Goal: Information Seeking & Learning: Learn about a topic

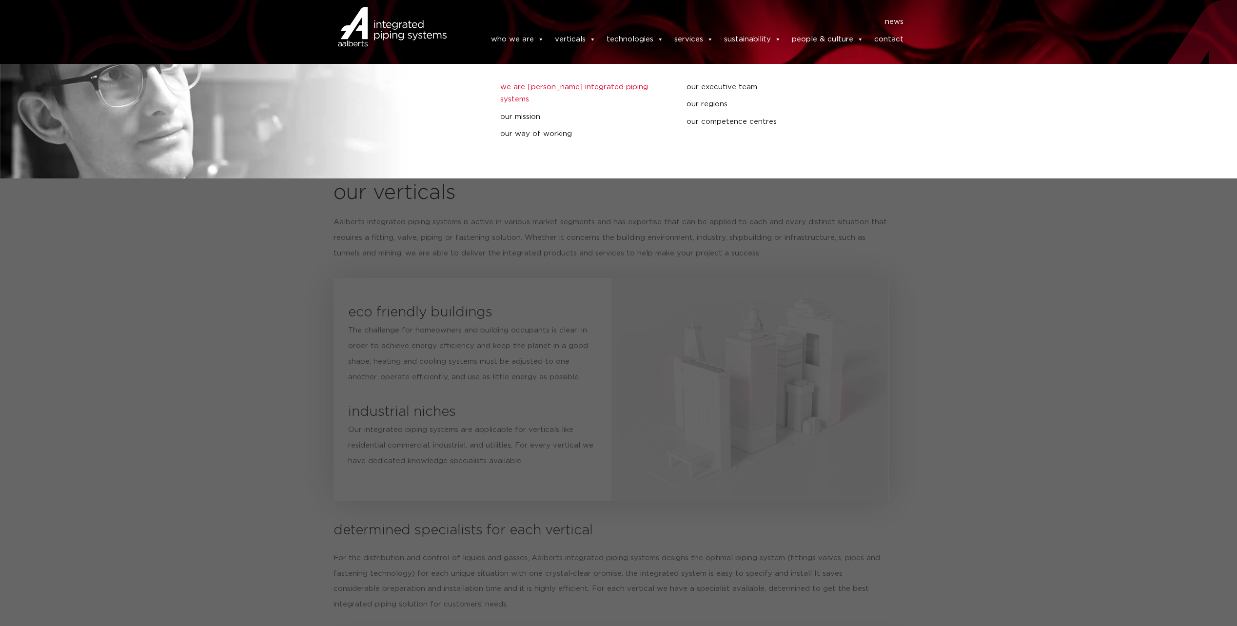
click at [533, 89] on link "we are [PERSON_NAME] integrated piping systems" at bounding box center [586, 93] width 172 height 25
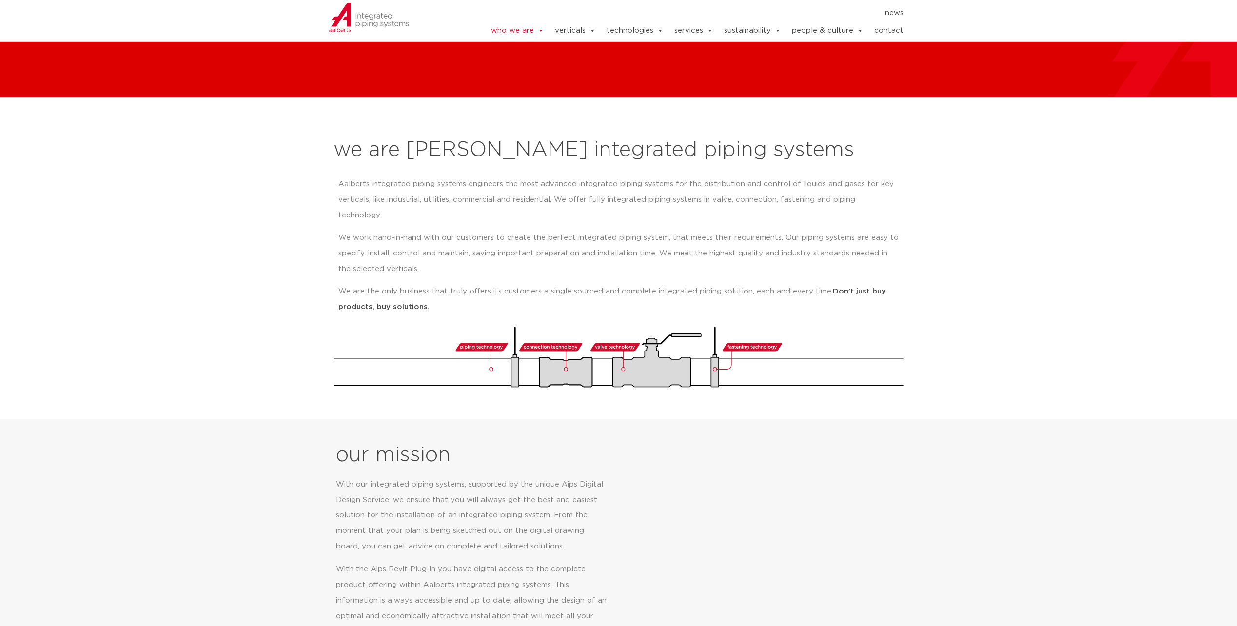
scroll to position [49, 0]
click at [635, 195] on p "Aalberts integrated piping systems engineers the most advanced integrated pipin…" at bounding box center [618, 200] width 561 height 47
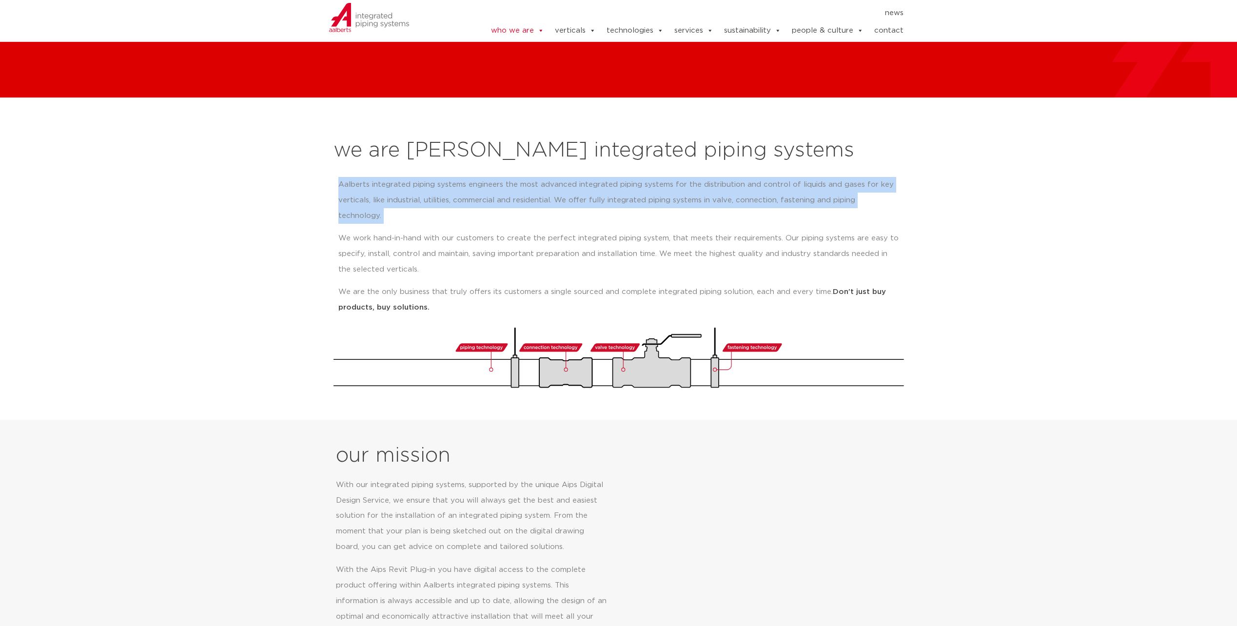
click at [635, 195] on p "Aalberts integrated piping systems engineers the most advanced integrated pipin…" at bounding box center [618, 200] width 561 height 47
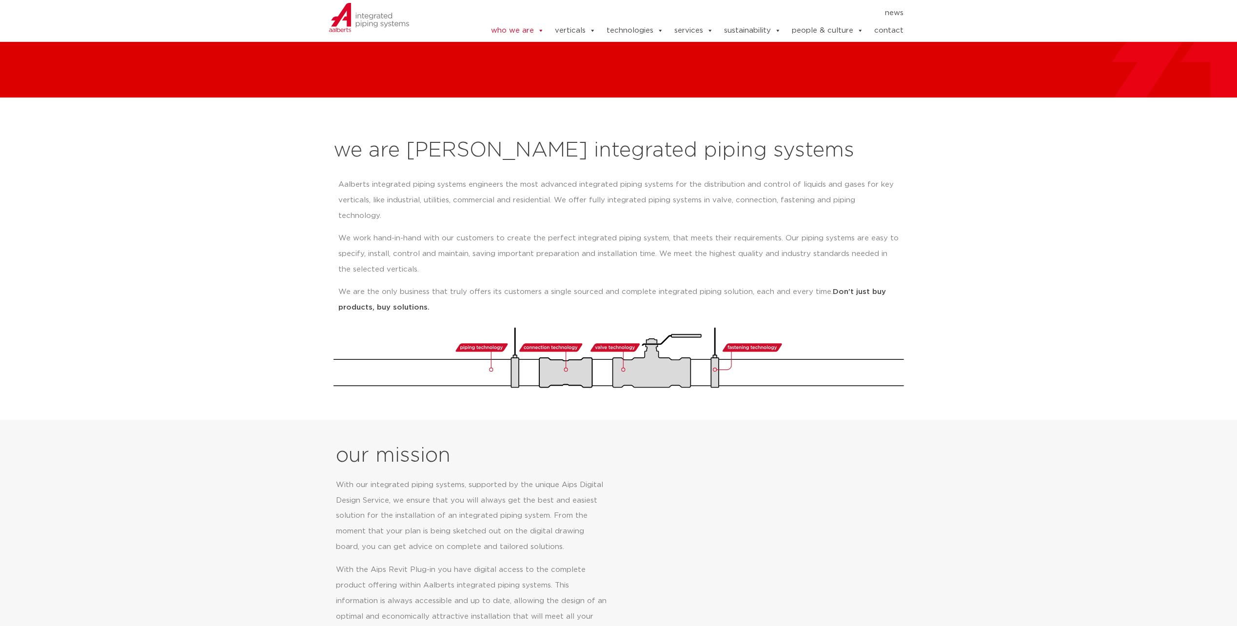
drag, startPoint x: 635, startPoint y: 195, endPoint x: 624, endPoint y: 212, distance: 20.2
click at [624, 212] on div "Aalberts integrated piping systems engineers the most advanced integrated pipin…" at bounding box center [618, 246] width 561 height 138
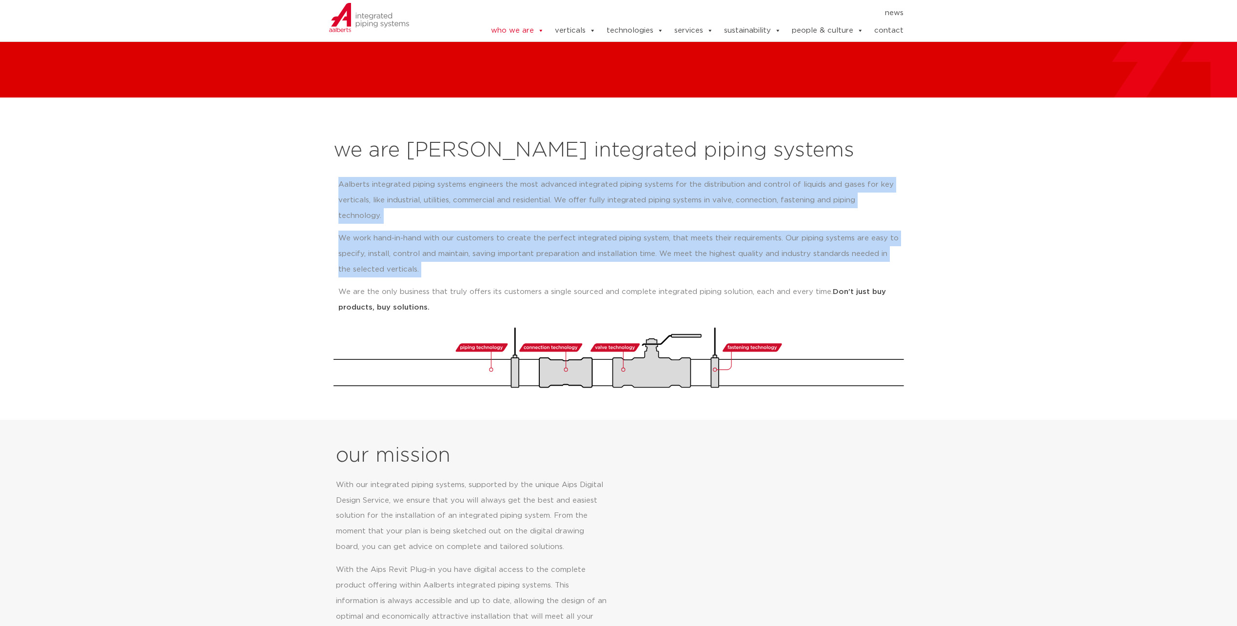
drag, startPoint x: 624, startPoint y: 212, endPoint x: 629, endPoint y: 183, distance: 28.7
click at [629, 183] on div "Aalberts integrated piping systems engineers the most advanced integrated pipin…" at bounding box center [618, 246] width 561 height 138
click at [629, 183] on p "Aalberts integrated piping systems engineers the most advanced integrated pipin…" at bounding box center [618, 200] width 561 height 47
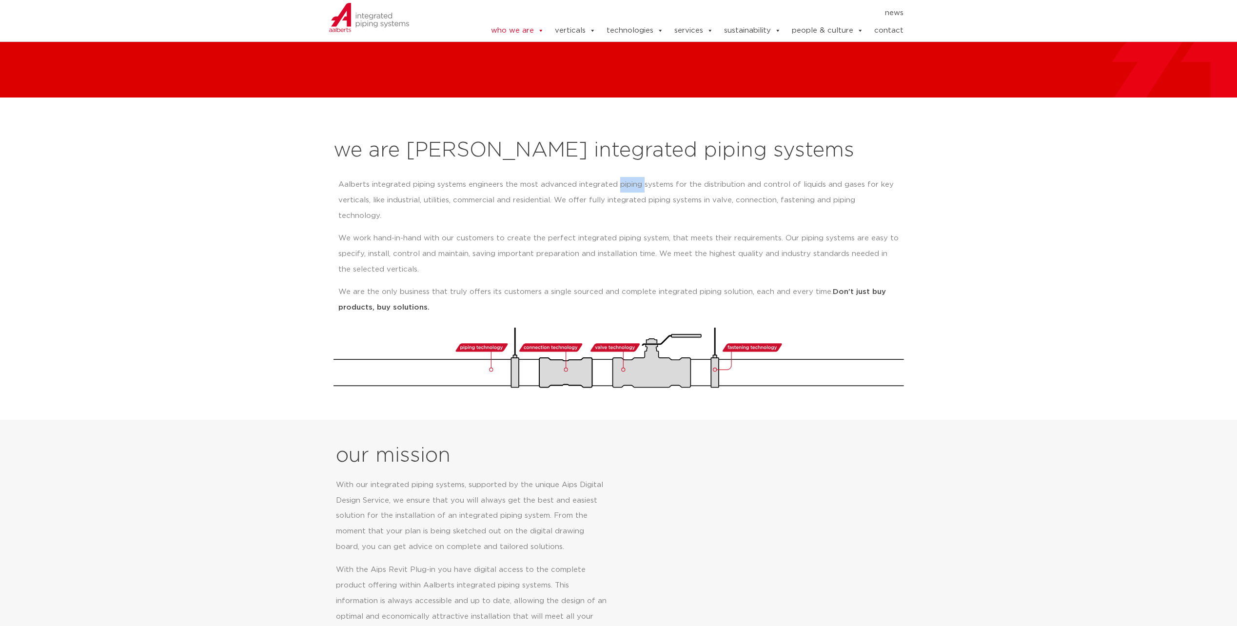
click at [629, 183] on p "Aalberts integrated piping systems engineers the most advanced integrated pipin…" at bounding box center [618, 200] width 561 height 47
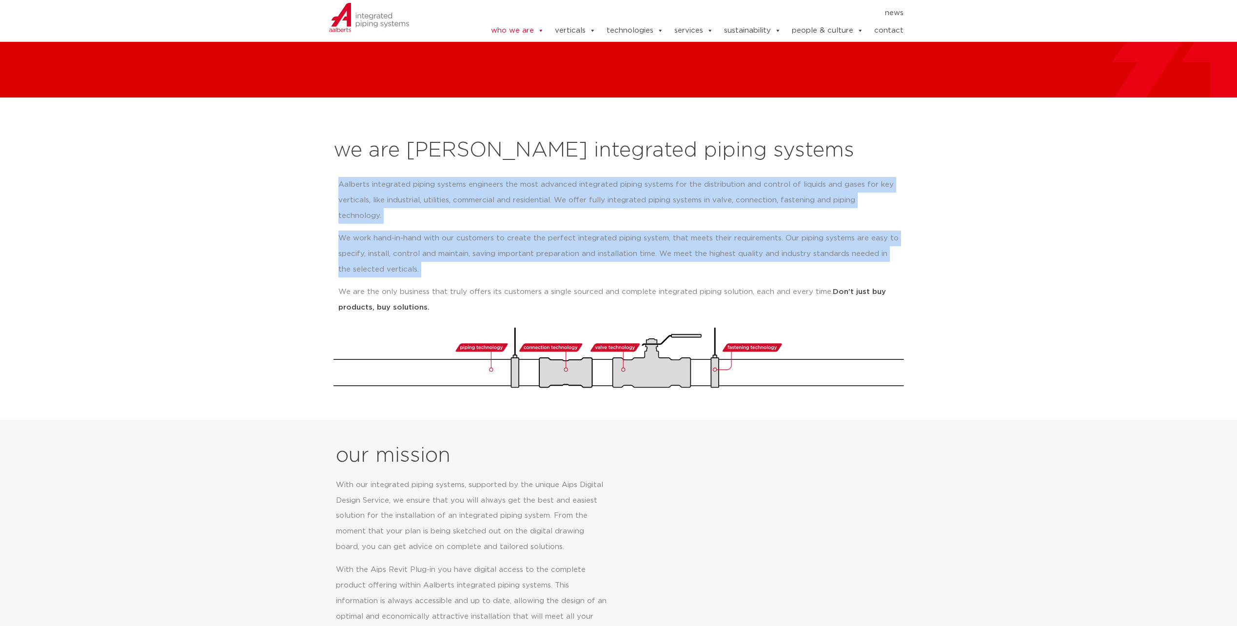
drag, startPoint x: 629, startPoint y: 183, endPoint x: 630, endPoint y: 216, distance: 32.2
click at [630, 216] on div "Aalberts integrated piping systems engineers the most advanced integrated pipin…" at bounding box center [618, 246] width 561 height 138
click at [630, 231] on p "We work hand-in-hand with our customers to create the perfect integrated piping…" at bounding box center [618, 254] width 561 height 47
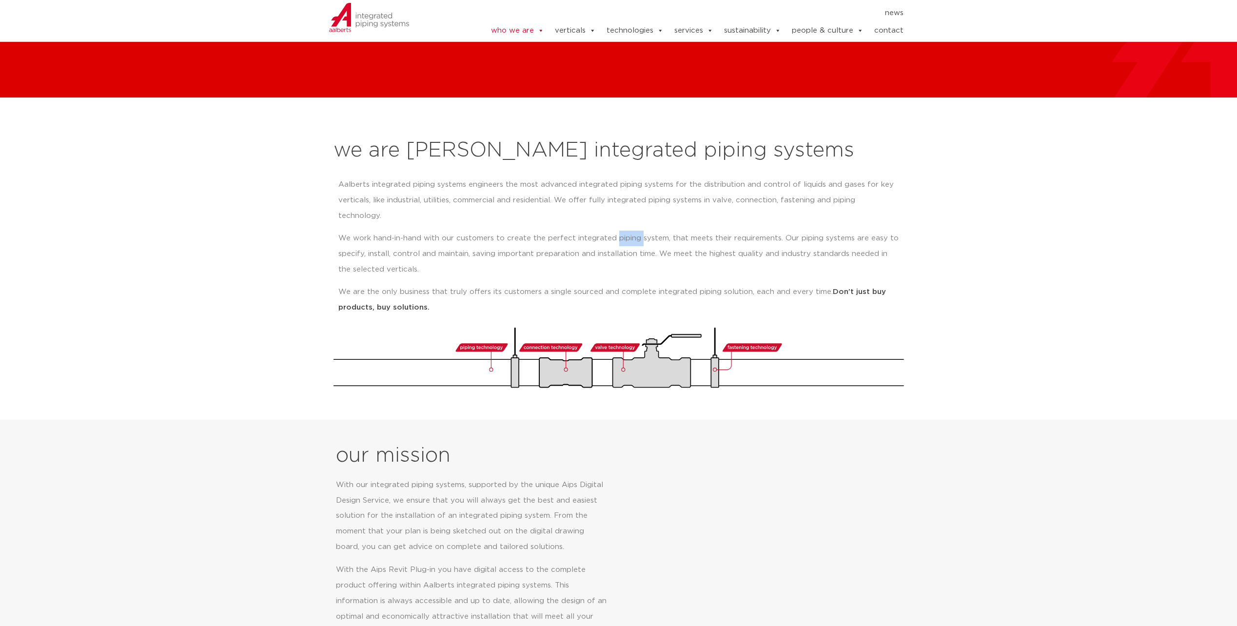
click at [630, 231] on p "We work hand-in-hand with our customers to create the perfect integrated piping…" at bounding box center [618, 254] width 561 height 47
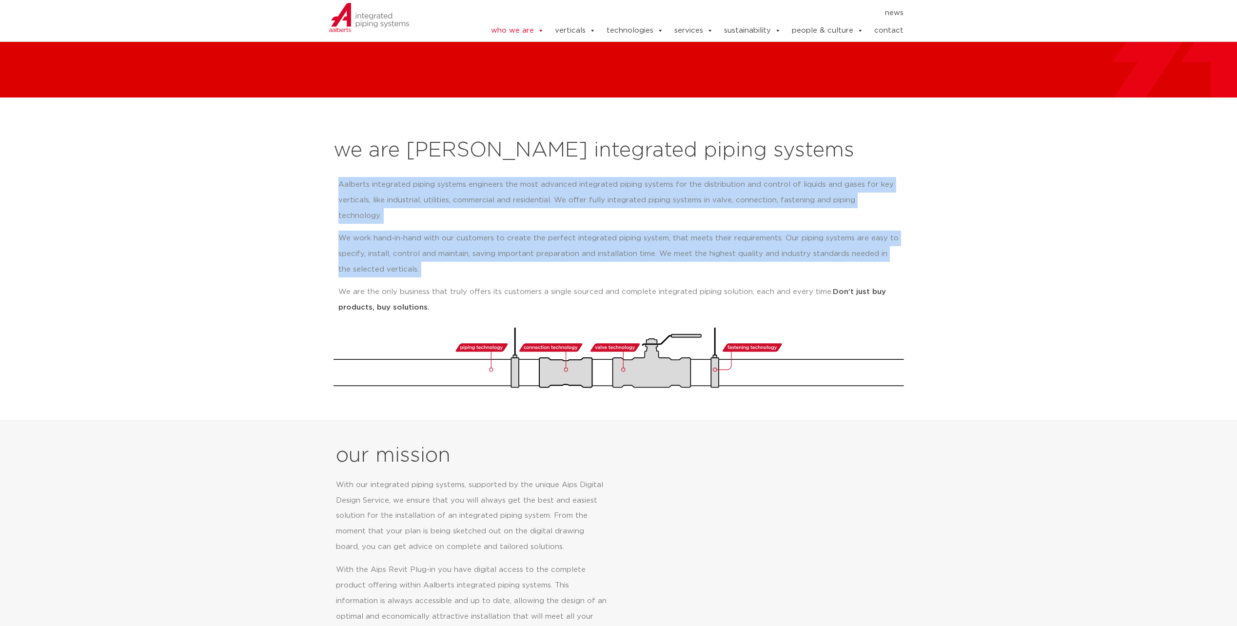
drag, startPoint x: 630, startPoint y: 216, endPoint x: 632, endPoint y: 197, distance: 18.6
click at [632, 197] on div "Aalberts integrated piping systems engineers the most advanced integrated pipin…" at bounding box center [618, 246] width 561 height 138
click at [632, 197] on p "Aalberts integrated piping systems engineers the most advanced integrated pipin…" at bounding box center [618, 200] width 561 height 47
